Goal: Task Accomplishment & Management: Manage account settings

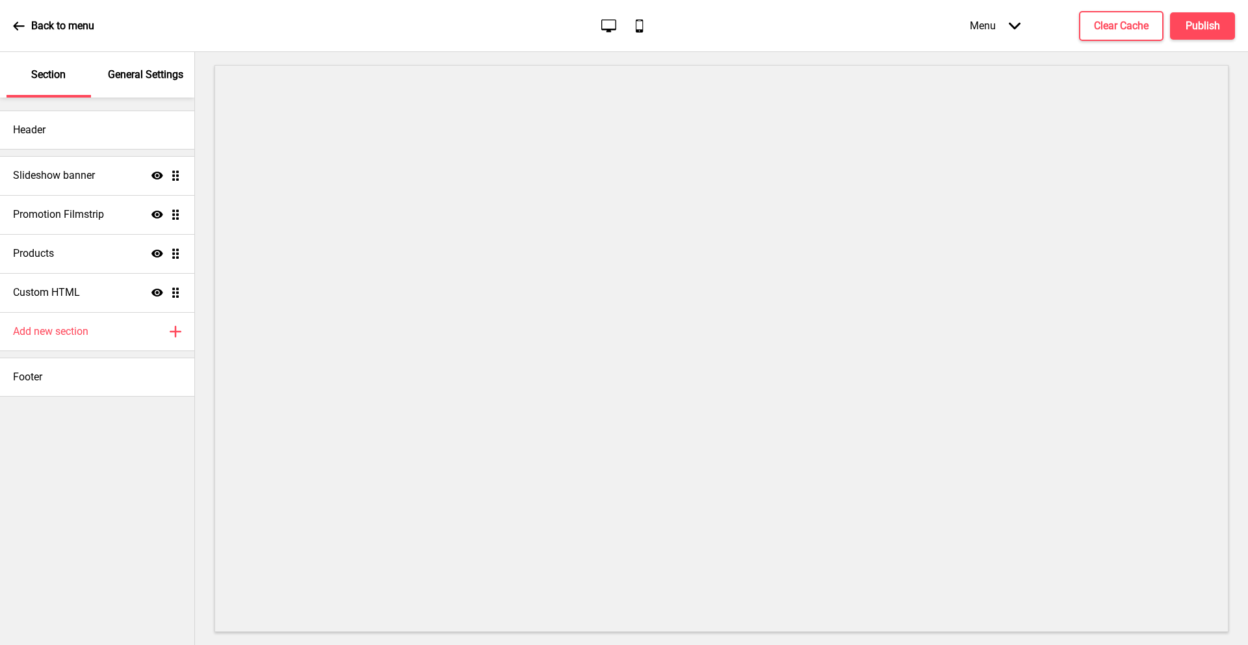
click at [992, 25] on div "Menu Arrow down" at bounding box center [995, 25] width 77 height 38
click at [838, 5] on div "Back to menu Desktop Mobile Menu Arrow down Product Page Store Information Chec…" at bounding box center [624, 26] width 1248 height 52
click at [1004, 27] on div "Menu Arrow down" at bounding box center [995, 25] width 77 height 38
click at [766, 23] on div "Back to menu Desktop Mobile Menu Arrow down Product Page Store Information Chec…" at bounding box center [624, 26] width 1248 height 52
click at [19, 27] on icon at bounding box center [19, 26] width 12 height 12
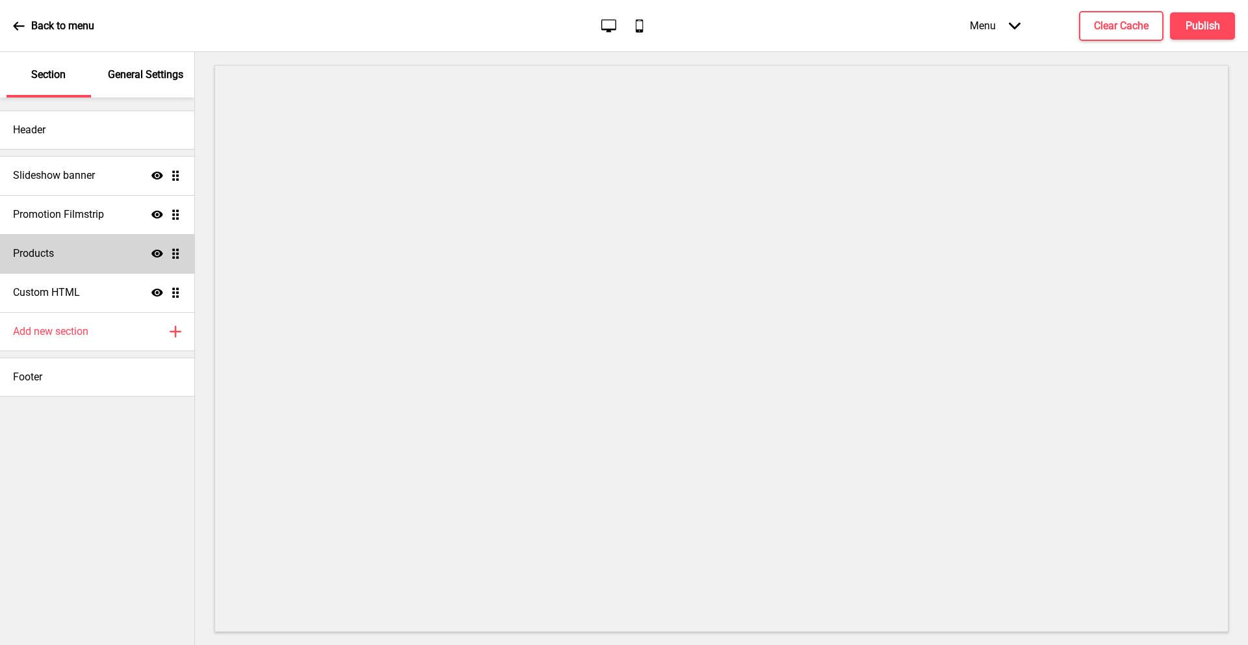
click at [86, 250] on div "Products Show Drag" at bounding box center [97, 253] width 194 height 39
select select "list"
select select "contain"
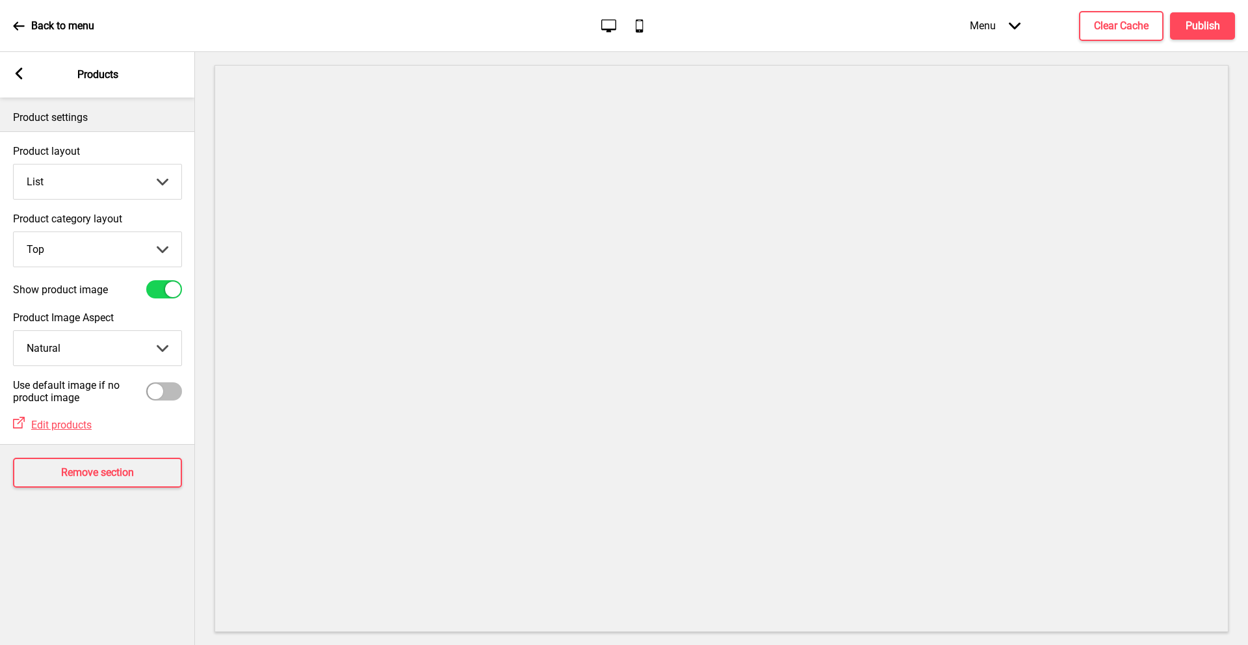
click at [26, 76] on div "Arrow left Products" at bounding box center [97, 74] width 195 height 45
click at [21, 75] on rect at bounding box center [19, 74] width 12 height 12
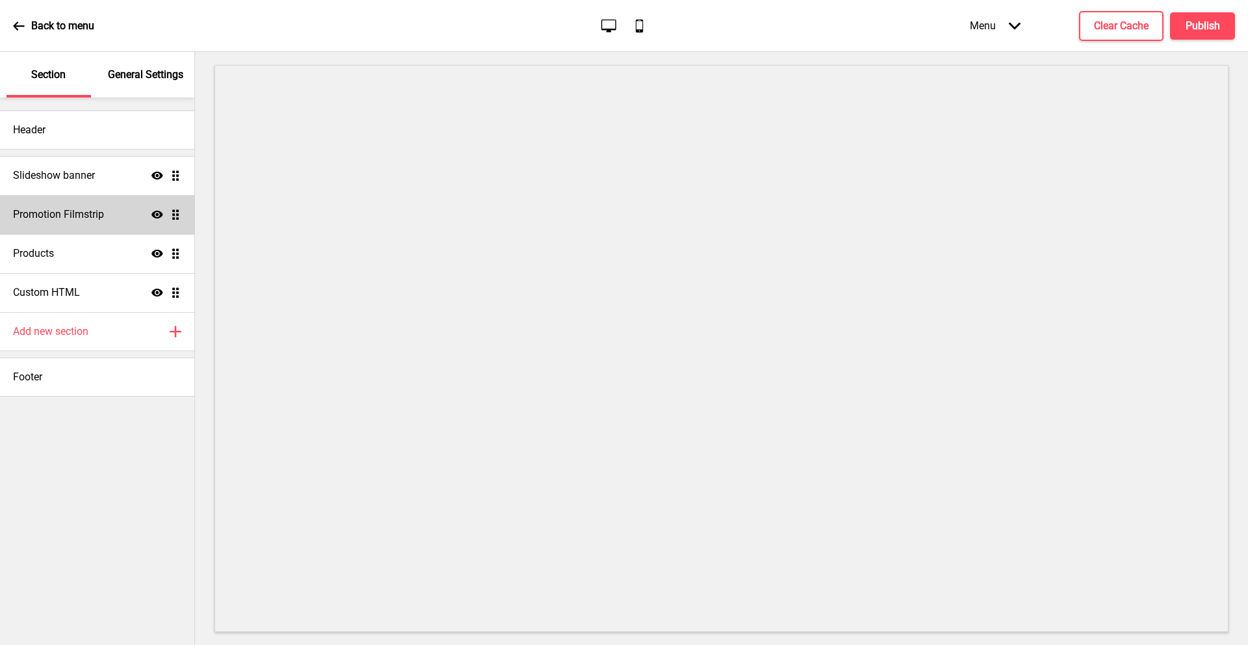
click at [66, 211] on h4 "Promotion Filmstrip" at bounding box center [58, 214] width 91 height 14
select select "center"
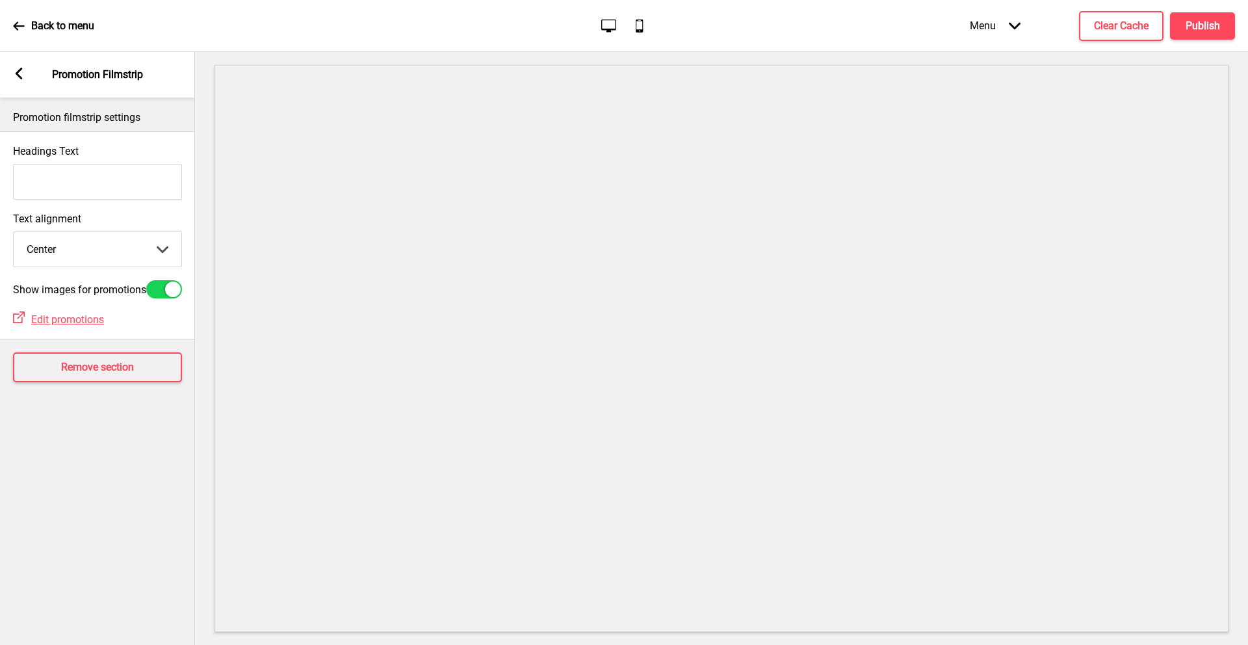
click at [21, 71] on rect at bounding box center [19, 74] width 12 height 12
